Goal: Task Accomplishment & Management: Manage account settings

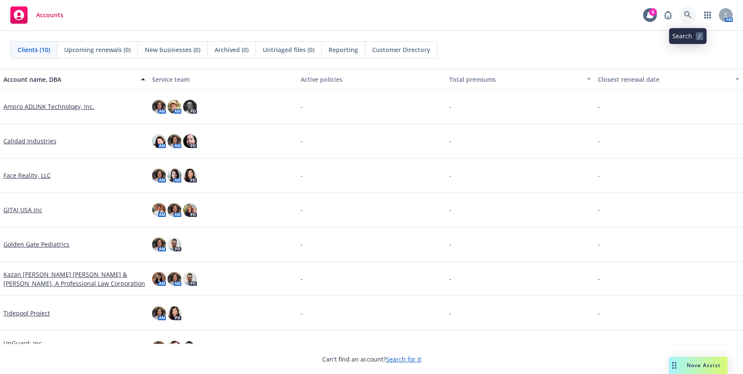
click at [687, 16] on icon at bounding box center [688, 15] width 8 height 8
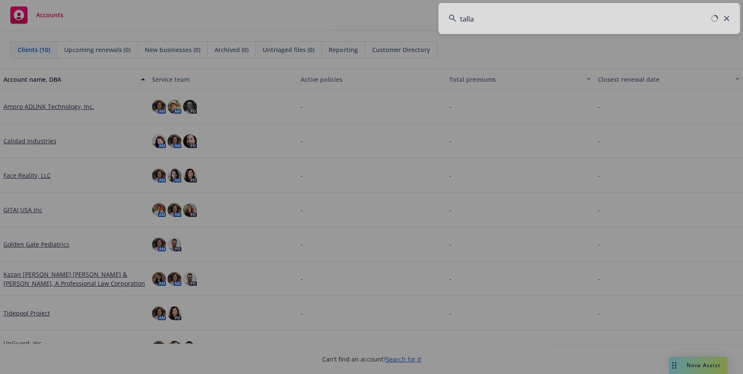
type input "tallac"
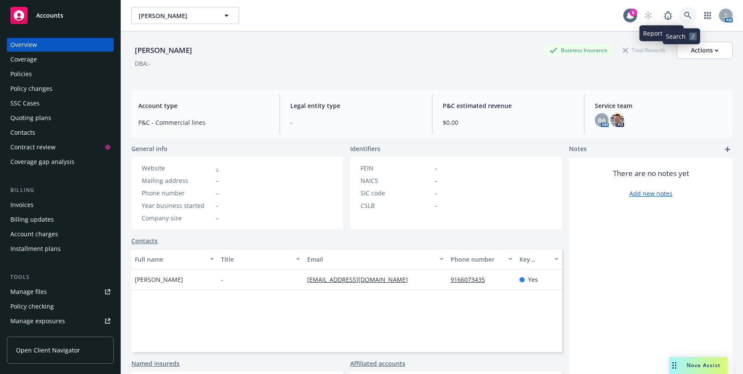
click at [684, 16] on icon at bounding box center [687, 15] width 7 height 7
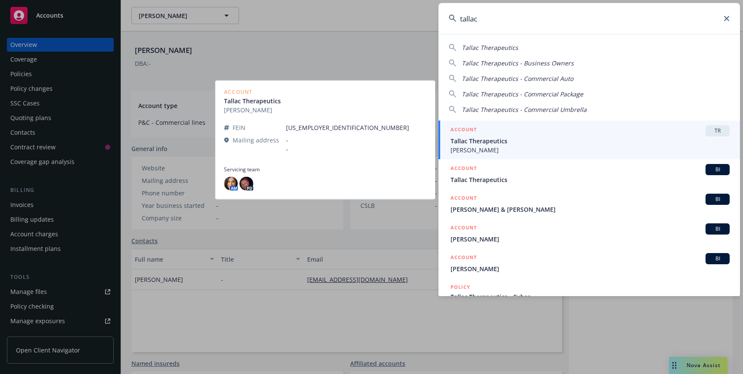
type input "tallac"
click at [593, 149] on span "[PERSON_NAME]" at bounding box center [589, 150] width 279 height 9
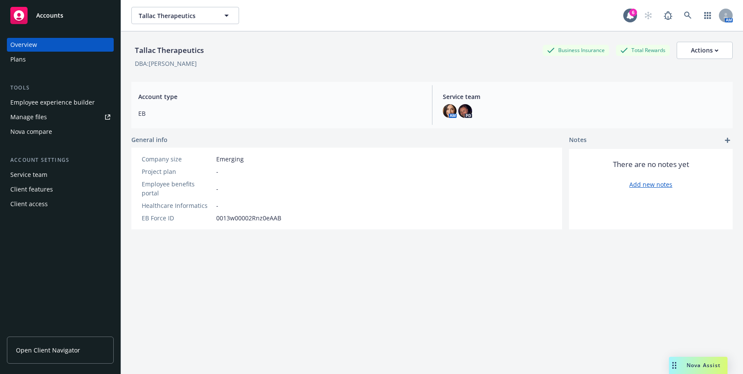
click at [55, 200] on div "Client access" at bounding box center [60, 204] width 100 height 14
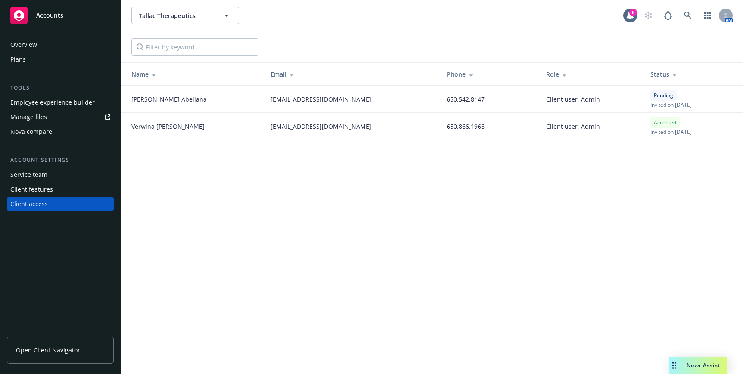
click at [663, 125] on div "Accepted Invited on [DATE]" at bounding box center [670, 126] width 41 height 19
click at [200, 119] on td "[PERSON_NAME]" at bounding box center [192, 126] width 143 height 27
click at [183, 126] on div "[PERSON_NAME]" at bounding box center [193, 126] width 125 height 9
drag, startPoint x: 561, startPoint y: 132, endPoint x: 604, endPoint y: 131, distance: 43.5
click at [563, 131] on td "Client user, Admin" at bounding box center [591, 126] width 104 height 27
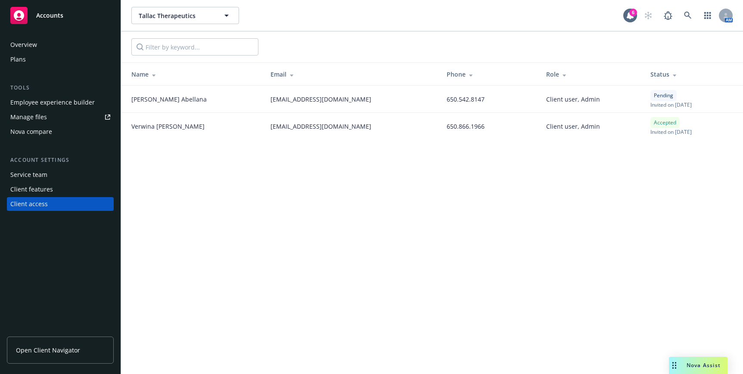
click at [650, 131] on span "Invited on [DATE]" at bounding box center [670, 131] width 41 height 7
click at [378, 126] on td "[EMAIL_ADDRESS][DOMAIN_NAME]" at bounding box center [352, 126] width 176 height 27
click at [183, 122] on div "[PERSON_NAME]" at bounding box center [193, 126] width 125 height 9
click at [643, 129] on td "Accepted Invited on [DATE]" at bounding box center [692, 126] width 99 height 27
drag, startPoint x: 617, startPoint y: 129, endPoint x: 623, endPoint y: 129, distance: 6.0
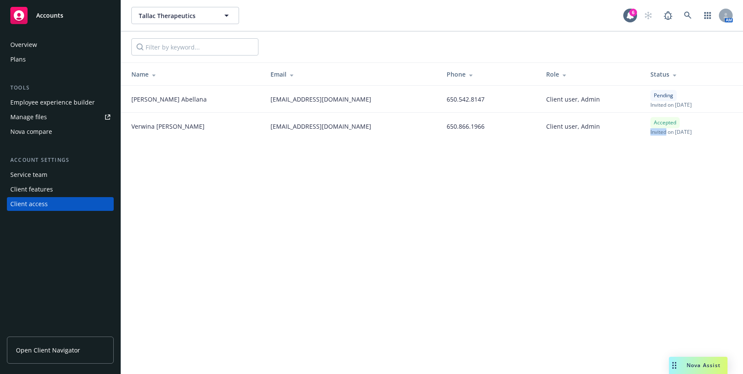
click at [643, 129] on td "Accepted Invited on [DATE]" at bounding box center [692, 126] width 99 height 27
drag, startPoint x: 623, startPoint y: 129, endPoint x: 630, endPoint y: 129, distance: 6.9
click at [650, 129] on span "Invited on [DATE]" at bounding box center [670, 131] width 41 height 7
click at [650, 127] on div "Accepted" at bounding box center [664, 122] width 29 height 11
click at [85, 194] on div "Client features" at bounding box center [60, 190] width 100 height 14
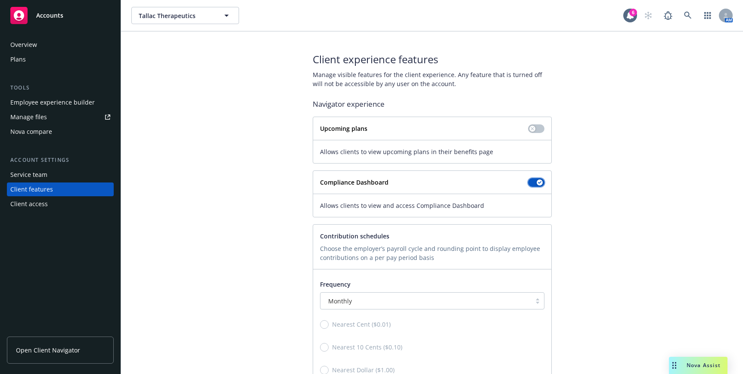
click at [528, 185] on button "button" at bounding box center [536, 182] width 16 height 9
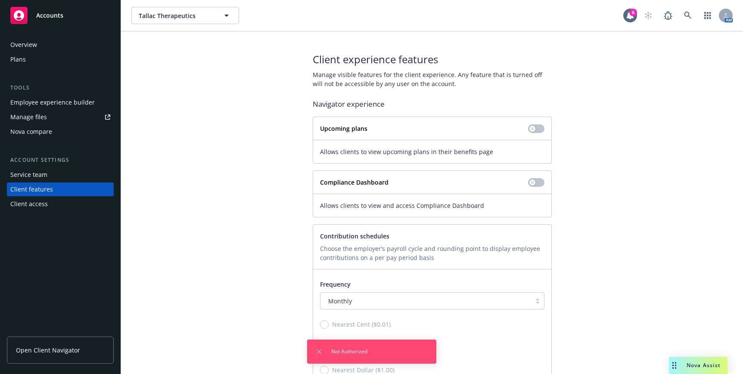
click at [88, 172] on div "Service team" at bounding box center [60, 175] width 100 height 14
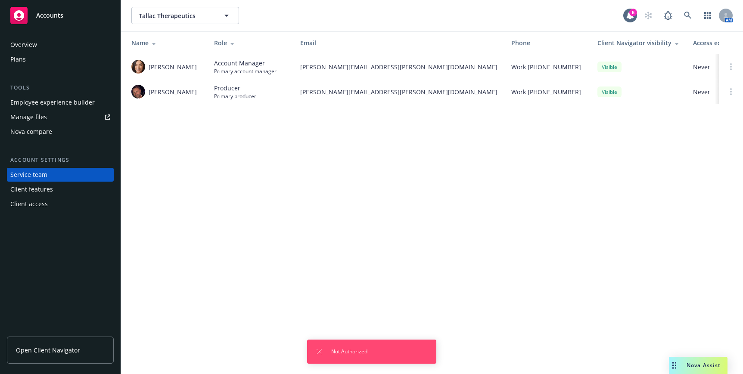
click at [83, 197] on div "Client access" at bounding box center [60, 204] width 100 height 14
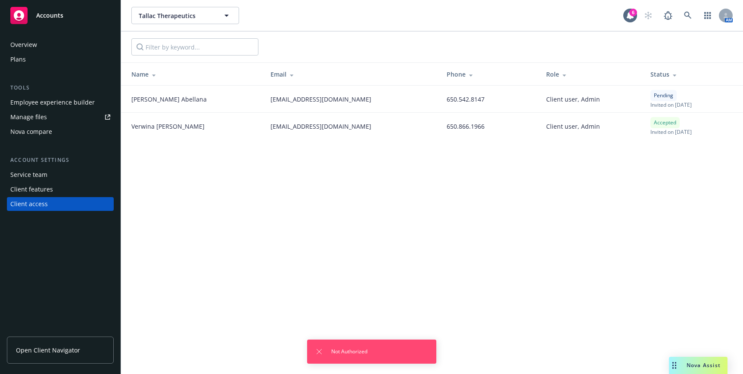
click at [655, 128] on div "Accepted Invited on [DATE]" at bounding box center [670, 126] width 41 height 19
drag, startPoint x: 655, startPoint y: 128, endPoint x: 467, endPoint y: 144, distance: 189.3
click at [467, 144] on div "Tallac Therapeutics Tallac Therapeutics 6 AM Name Email Phone Role Status [PERS…" at bounding box center [432, 187] width 622 height 374
click at [465, 129] on div "650.866.1966" at bounding box center [490, 126] width 86 height 9
click at [141, 132] on td "[PERSON_NAME]" at bounding box center [192, 126] width 143 height 27
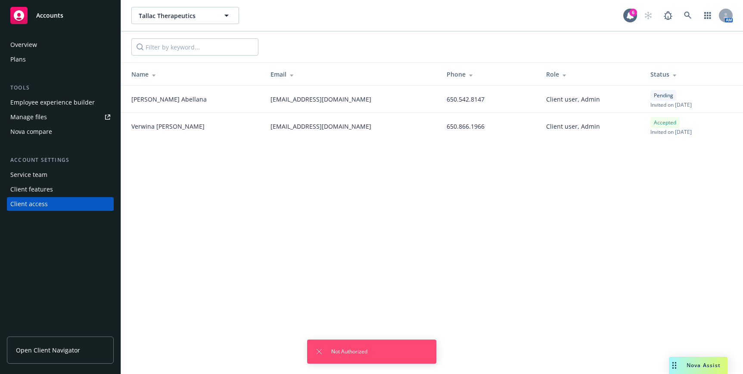
click at [33, 43] on div "Overview" at bounding box center [23, 45] width 27 height 14
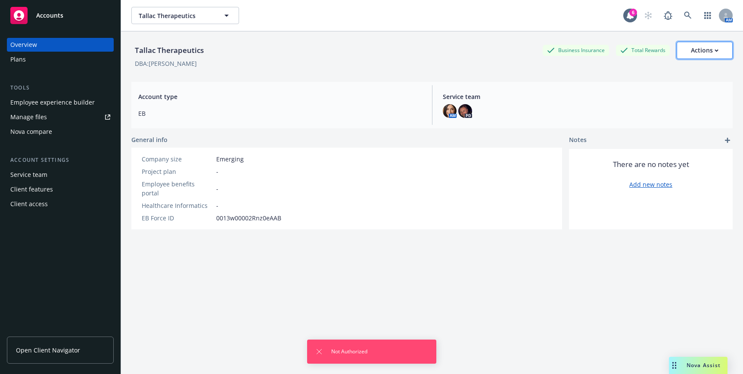
click at [698, 52] on div "Actions" at bounding box center [705, 50] width 28 height 16
click at [685, 108] on link "Archive account" at bounding box center [686, 105] width 92 height 17
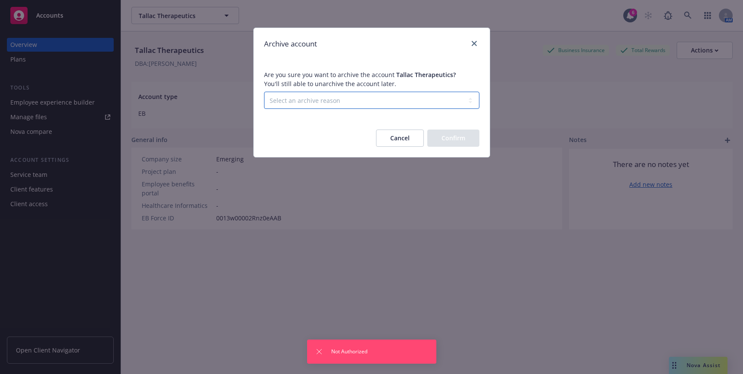
click at [445, 100] on select "Select an archive reason Client declined proposal Client went out of business C…" at bounding box center [371, 100] width 215 height 17
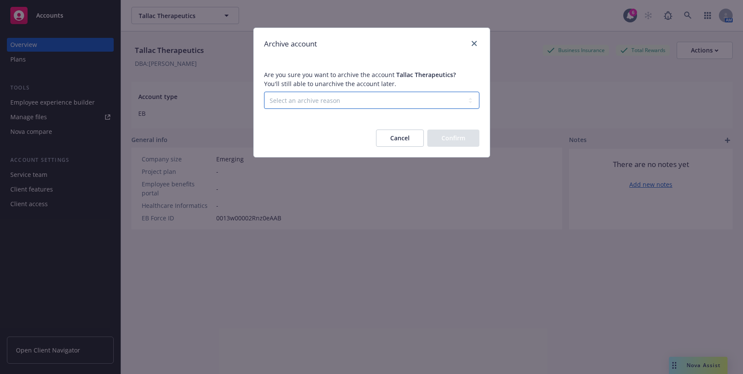
select select "LOST_TO_BOR"
click at [264, 92] on select "Select an archive reason Client declined proposal Client went out of business C…" at bounding box center [371, 100] width 215 height 17
click at [456, 135] on button "Confirm" at bounding box center [453, 138] width 52 height 17
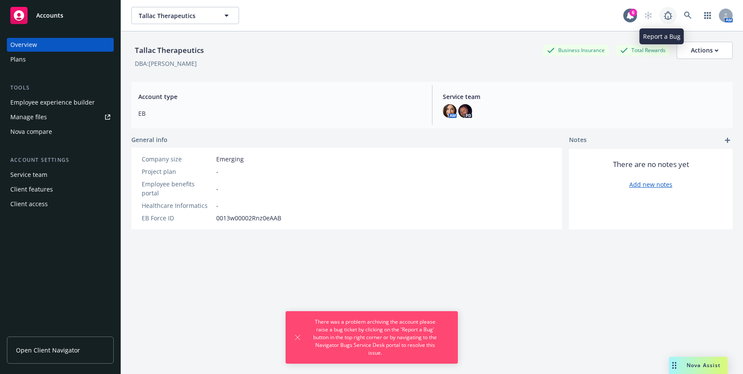
click at [663, 17] on icon at bounding box center [668, 15] width 10 height 10
